Goal: Transaction & Acquisition: Book appointment/travel/reservation

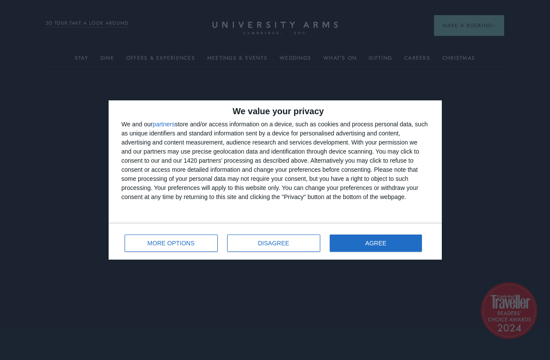
click at [283, 247] on button "DISAGREE" at bounding box center [273, 243] width 93 height 17
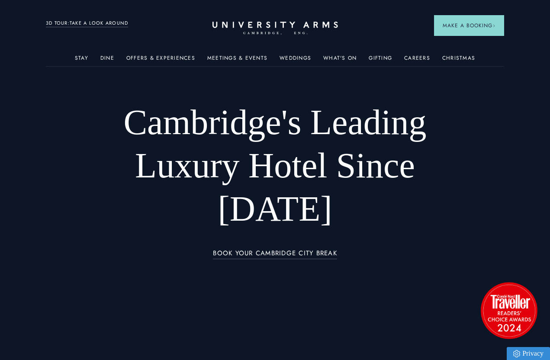
click at [80, 62] on link "Stay" at bounding box center [81, 60] width 13 height 11
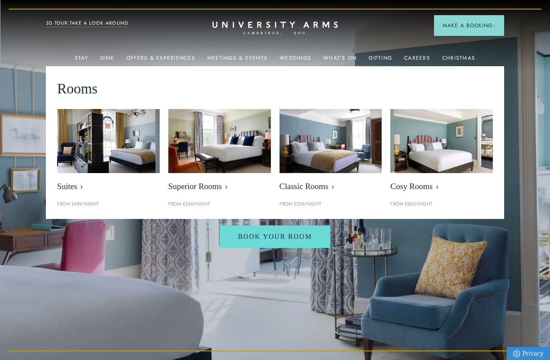
click at [290, 248] on link "Book Your Room" at bounding box center [275, 236] width 110 height 22
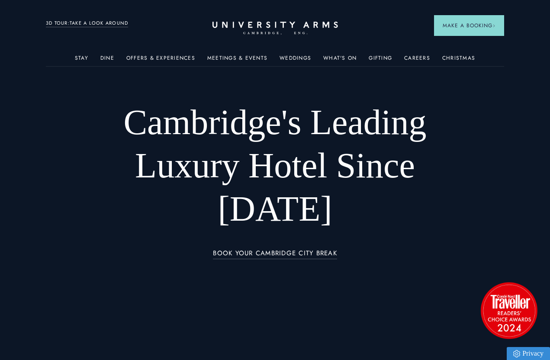
click at [103, 61] on link "Dine" at bounding box center [107, 60] width 14 height 11
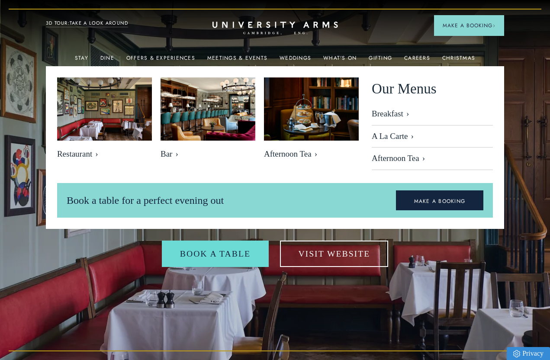
click at [390, 116] on link "Breakfast" at bounding box center [432, 117] width 121 height 16
